Goal: Browse casually: Explore the website without a specific task or goal

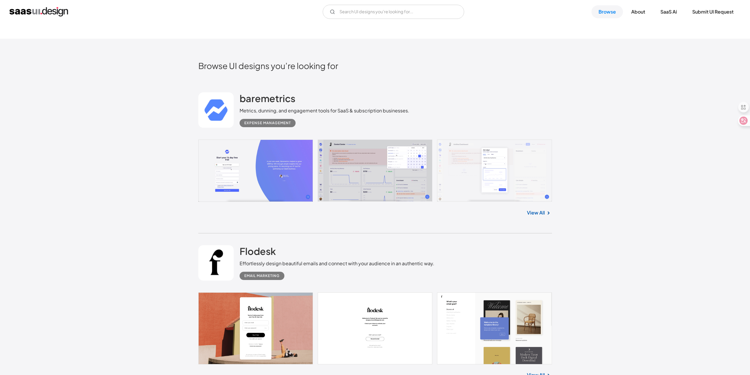
scroll to position [177, 0]
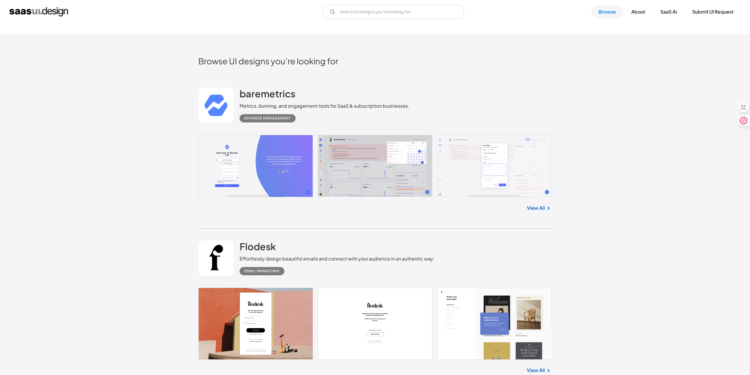
click at [348, 175] on link at bounding box center [375, 166] width 354 height 62
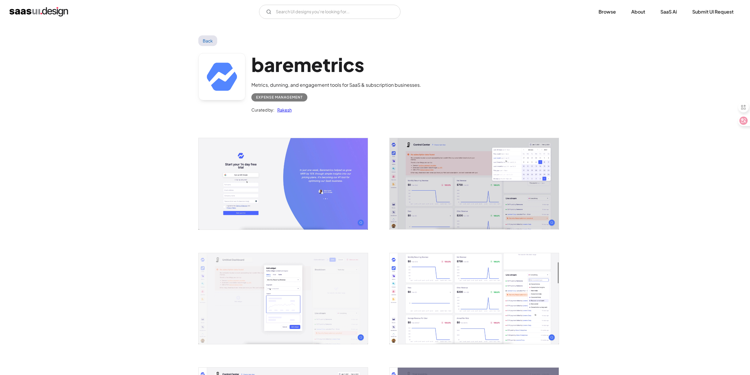
click at [266, 180] on img "open lightbox" at bounding box center [283, 183] width 169 height 91
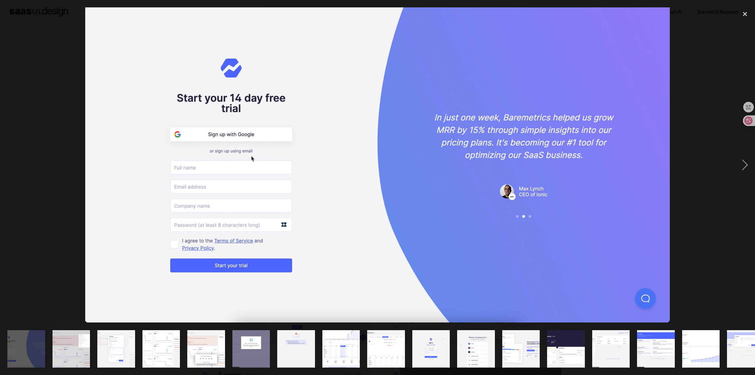
click at [69, 344] on img "show item 2 of 19" at bounding box center [71, 348] width 70 height 37
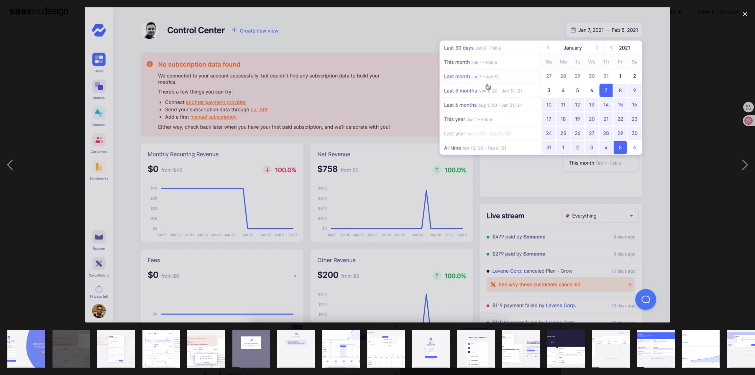
click at [113, 346] on img "show item 3 of 19" at bounding box center [116, 348] width 70 height 37
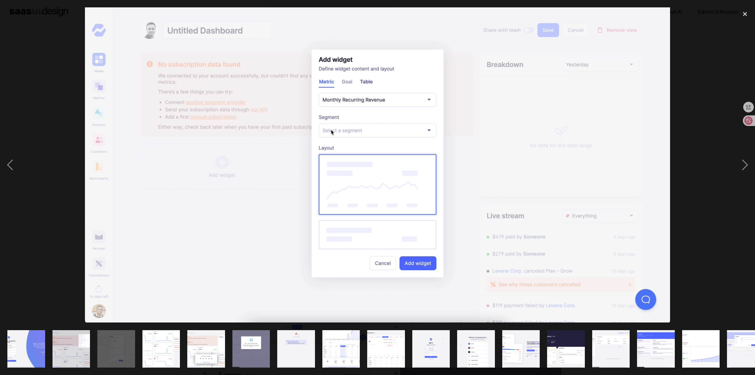
click at [146, 353] on img "show item 4 of 19" at bounding box center [161, 348] width 70 height 37
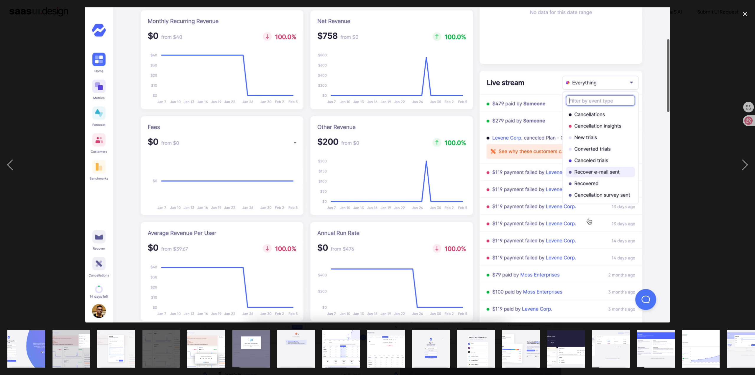
click at [194, 357] on img "show item 5 of 19" at bounding box center [206, 348] width 70 height 37
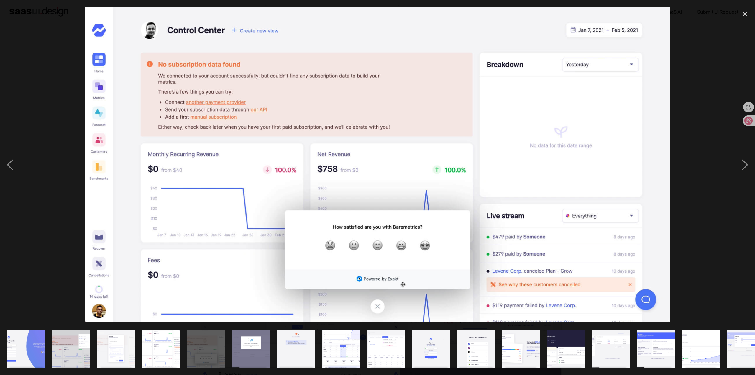
click at [237, 358] on img "show item 6 of 19" at bounding box center [251, 348] width 70 height 37
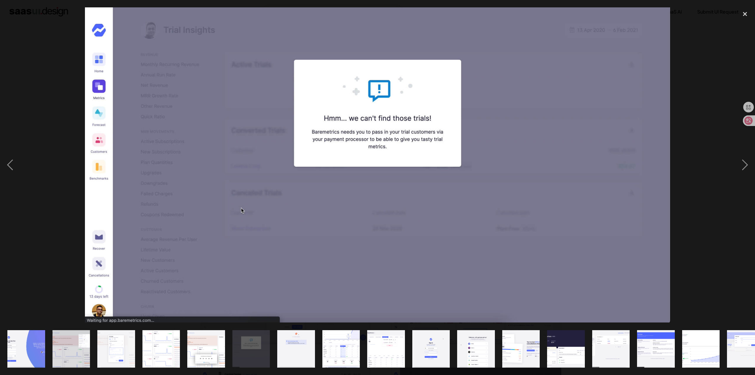
click at [298, 359] on img "show item 7 of 19" at bounding box center [296, 348] width 70 height 37
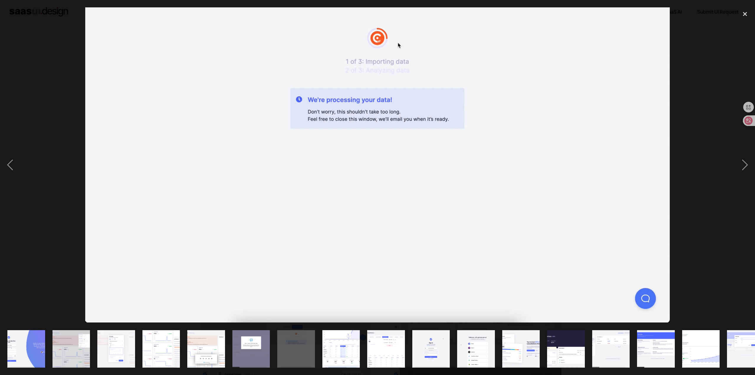
click at [333, 357] on img "show item 8 of 19" at bounding box center [341, 348] width 70 height 37
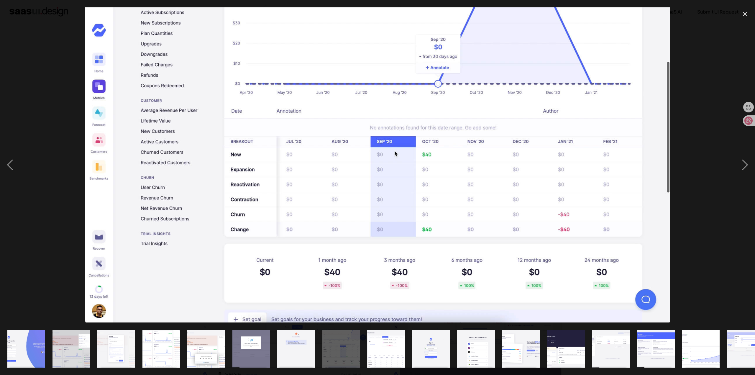
click at [390, 347] on img "show item 9 of 19" at bounding box center [386, 348] width 70 height 37
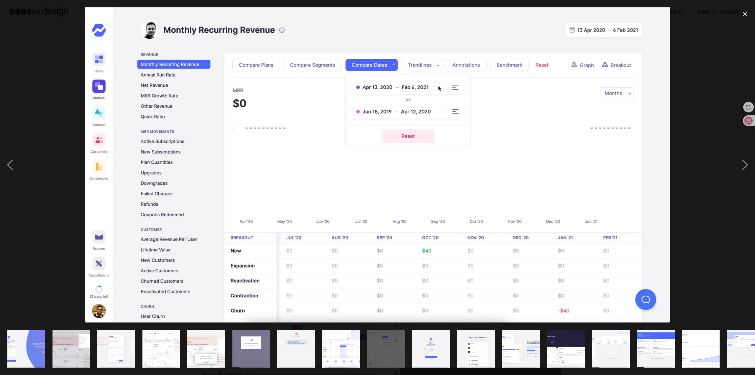
click at [430, 347] on img "show item 10 of 19" at bounding box center [431, 348] width 70 height 37
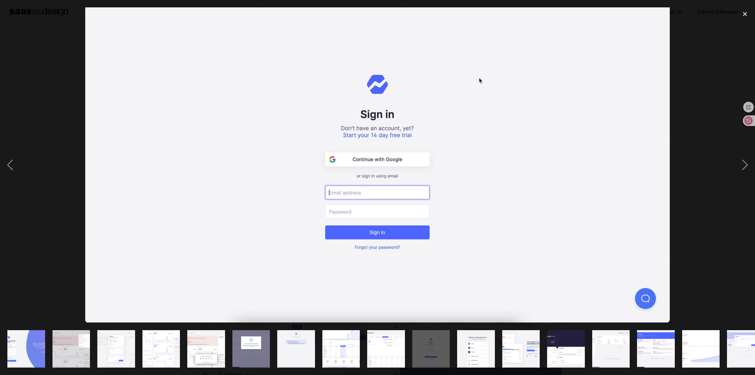
click at [485, 349] on img "show item 11 of 19" at bounding box center [476, 348] width 70 height 37
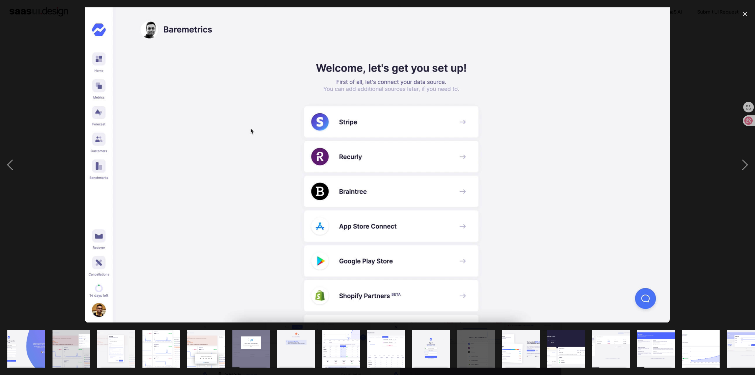
click at [520, 351] on img "show item 12 of 19" at bounding box center [521, 348] width 70 height 37
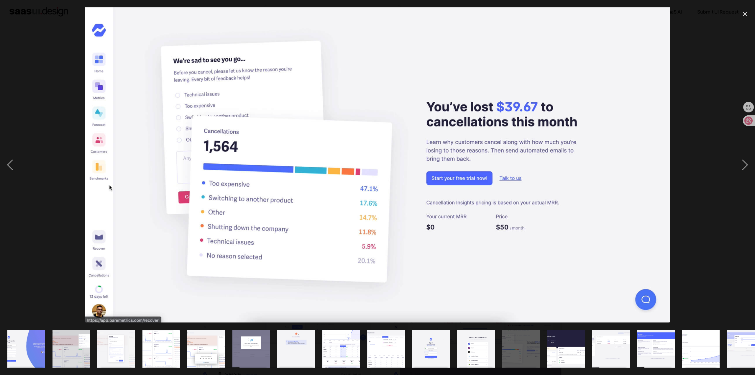
click at [565, 348] on img "show item 13 of 19" at bounding box center [566, 348] width 70 height 37
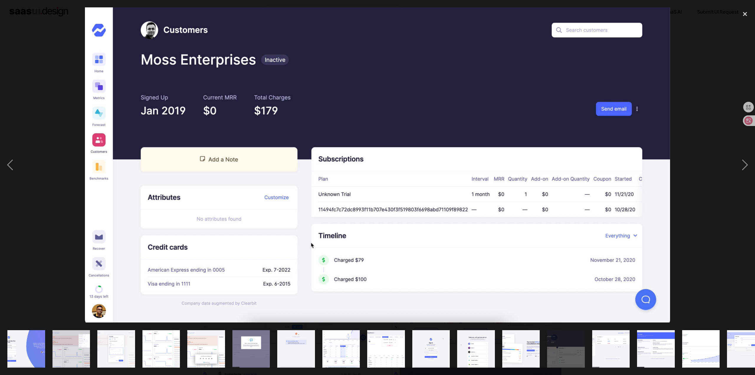
click at [607, 346] on img "show item 14 of 19" at bounding box center [611, 348] width 70 height 37
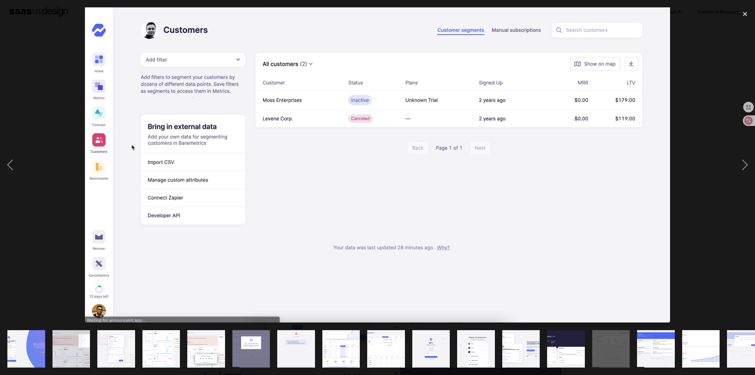
click at [636, 347] on div "show item 15 of 19" at bounding box center [655, 348] width 45 height 52
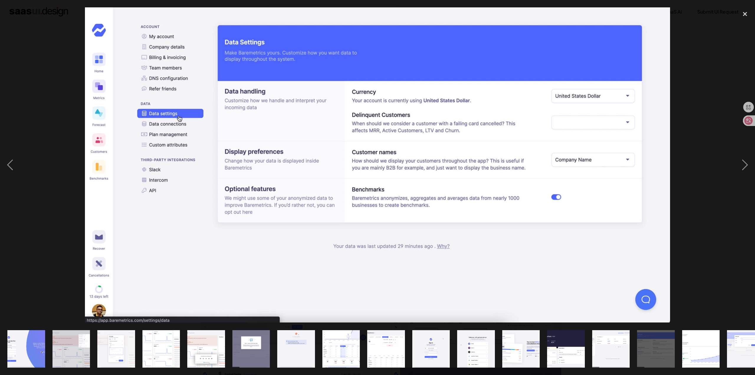
click at [694, 352] on img "show item 16 of 19" at bounding box center [701, 348] width 70 height 37
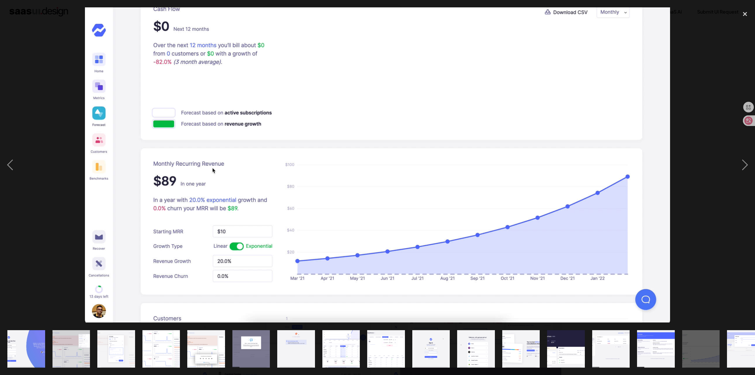
click at [741, 352] on img "show item 17 of 19" at bounding box center [746, 348] width 70 height 37
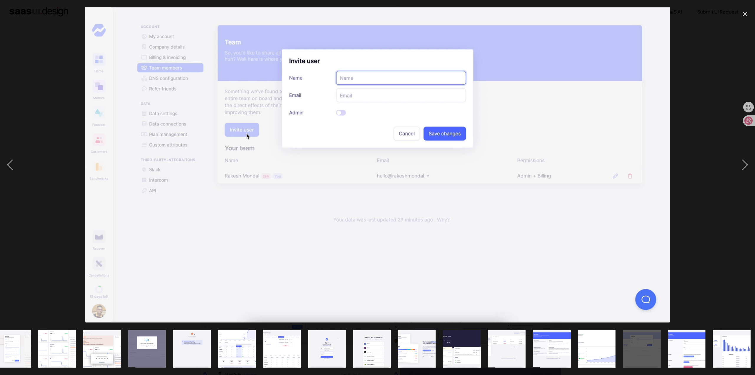
scroll to position [0, 107]
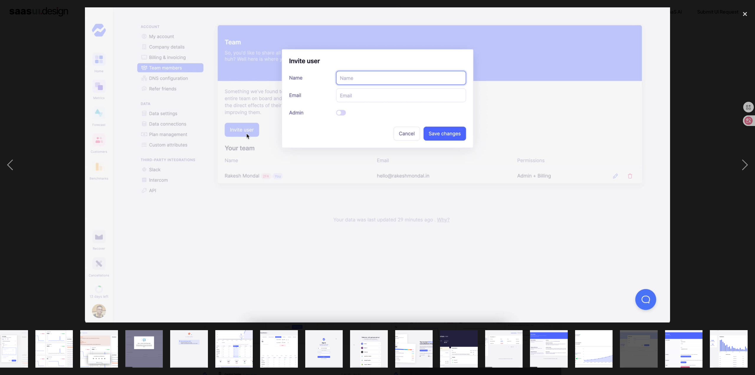
click at [734, 353] on img "show item 19 of 19" at bounding box center [729, 348] width 70 height 37
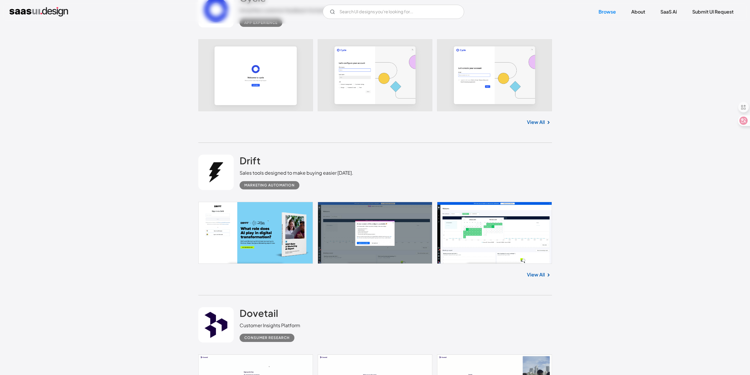
scroll to position [855, 0]
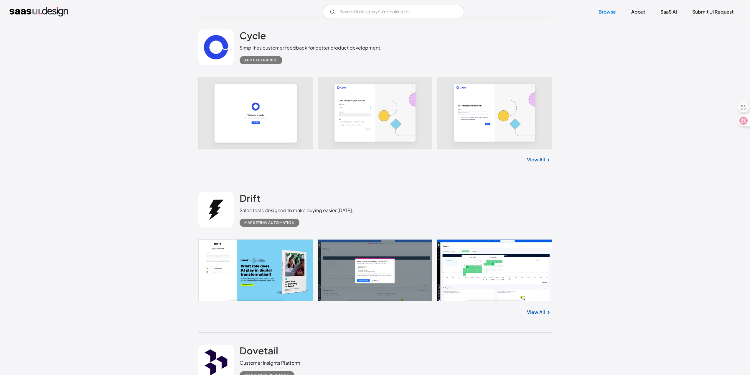
click at [355, 118] on link at bounding box center [375, 113] width 354 height 72
drag, startPoint x: 80, startPoint y: 136, endPoint x: 88, endPoint y: 129, distance: 11.1
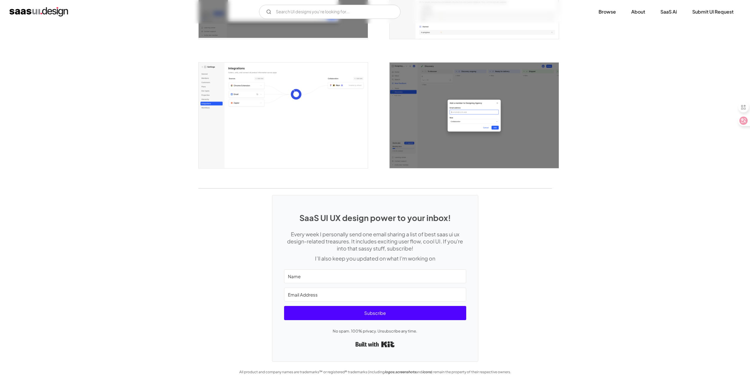
scroll to position [1506, 0]
